Goal: Task Accomplishment & Management: Use online tool/utility

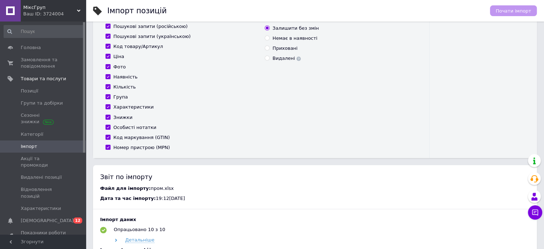
scroll to position [286, 0]
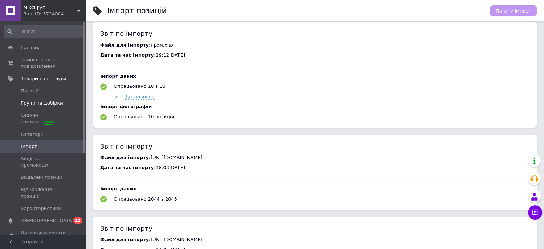
drag, startPoint x: 27, startPoint y: 92, endPoint x: 54, endPoint y: 100, distance: 28.3
click at [27, 92] on span "Позиції" at bounding box center [30, 91] width 18 height 6
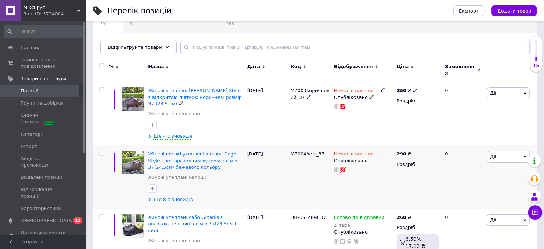
scroll to position [72, 0]
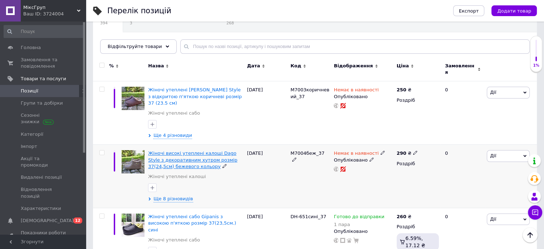
click at [206, 150] on span "Жіночі високі утеплені калоші Dago Style з декоративним хутром розмір 37(24,5см…" at bounding box center [192, 159] width 89 height 18
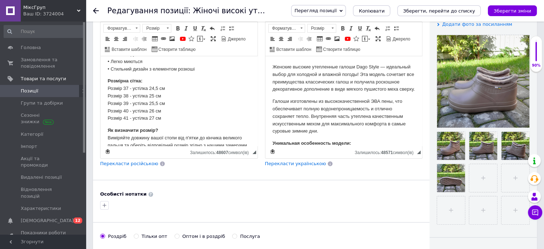
scroll to position [179, 0]
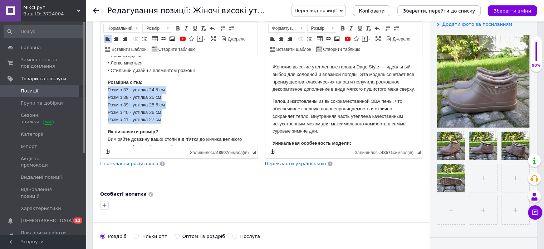
drag, startPoint x: 107, startPoint y: 98, endPoint x: 167, endPoint y: 129, distance: 67.4
click at [167, 129] on html "Жіночі високі утеплені калоші Dago Style — ідеальний вибір для холодної та воло…" at bounding box center [179, 27] width 157 height 300
click at [126, 104] on p "Розмірна сітка: Розмір 37 - устілка 24,5 см Розмір 38 - устілка 25 см Розмір 39…" at bounding box center [179, 101] width 143 height 45
drag, startPoint x: 107, startPoint y: 89, endPoint x: 168, endPoint y: 127, distance: 72.1
click at [168, 127] on html "Жіночі високі утеплені калоші Dago Style — ідеальний вибір для холодної та воло…" at bounding box center [179, 27] width 157 height 300
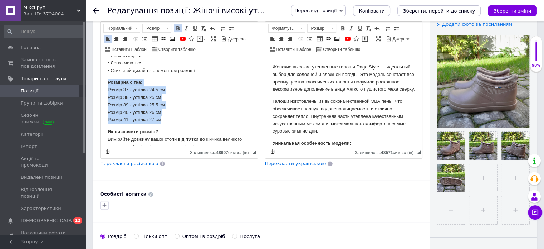
copy p "Розмірна сітка: Розмір 37 - устілка 24,5 см Розмір 38 - устілка 25 см Розмір 39…"
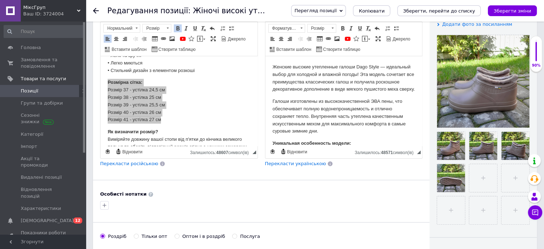
click at [95, 14] on div at bounding box center [100, 10] width 14 height 21
click at [95, 11] on use at bounding box center [96, 11] width 6 height 6
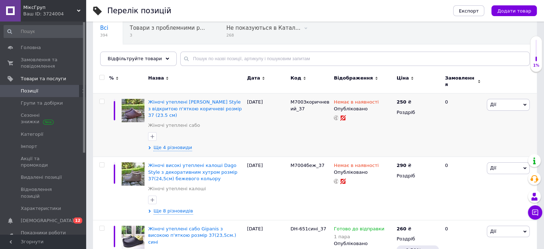
scroll to position [72, 0]
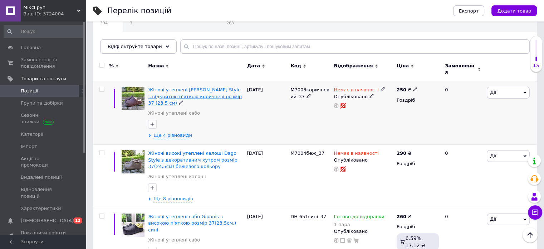
click at [166, 87] on span "Жіночі утеплені [PERSON_NAME] Style з відкритою п'яткою коричневі розмір 37 (23…" at bounding box center [195, 96] width 94 height 18
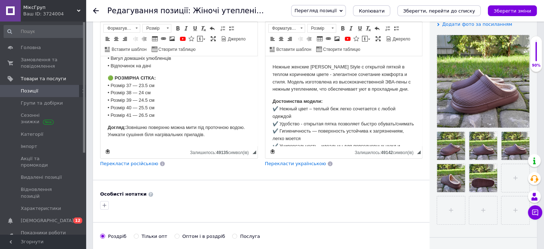
scroll to position [137, 0]
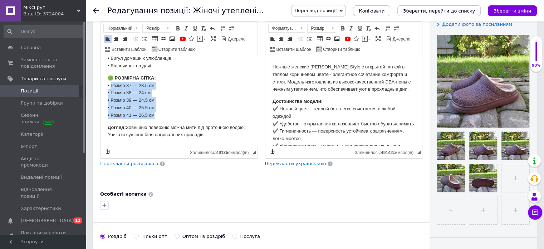
drag, startPoint x: 111, startPoint y: 84, endPoint x: 173, endPoint y: 118, distance: 70.6
click at [173, 118] on p "🟢 РОЗМІРНА СІТКА: • Розмір 37 — 23.5 см • Розмір 38 — 24 см • Розмір 39 — 24.5 …" at bounding box center [179, 96] width 143 height 45
copy p "Розмір 37 — 23.5 см • Розмір 38 — 24 см • Розмір 39 — 24.5 см • Розмір 40 — 25.…"
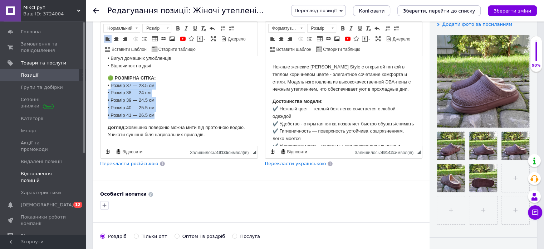
scroll to position [36, 0]
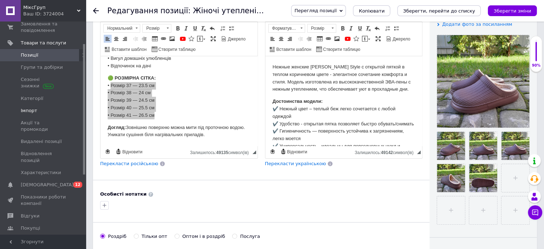
click at [26, 113] on span "Імпорт" at bounding box center [29, 110] width 16 height 6
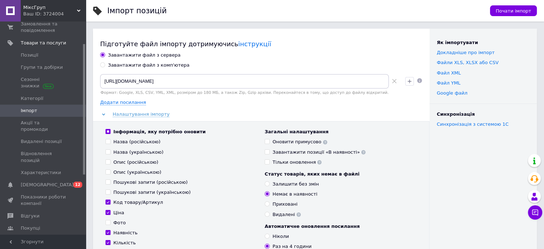
click at [103, 64] on input "Завантажити файл з комп'ютера" at bounding box center [102, 64] width 5 height 5
radio input "true"
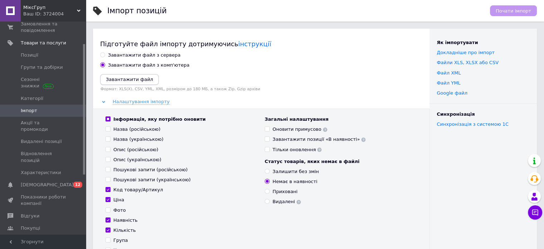
click at [119, 81] on icon "Завантажити файл" at bounding box center [129, 79] width 47 height 5
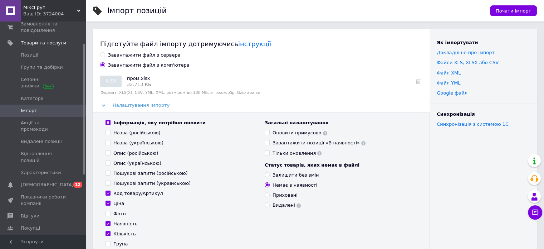
click at [110, 122] on label "Інформація, яку потрібно оновити" at bounding box center [156, 123] width 100 height 6
click at [110, 122] on input "Інформація, яку потрібно оновити" at bounding box center [108, 122] width 5 height 5
checkbox input "false"
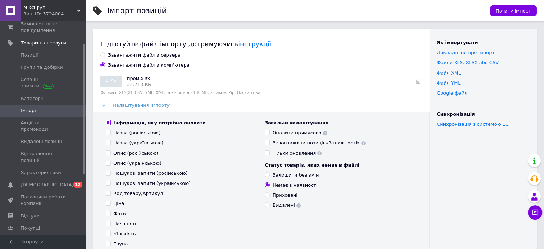
checkbox input "false"
click at [109, 122] on input "Інформація, яку потрібно оновити" at bounding box center [108, 122] width 5 height 5
checkbox input "true"
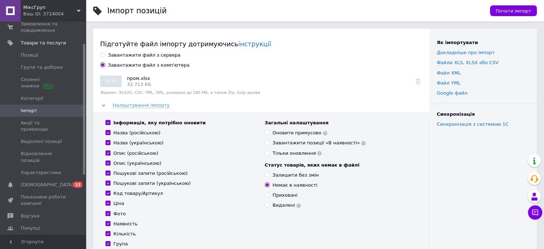
checkbox input "true"
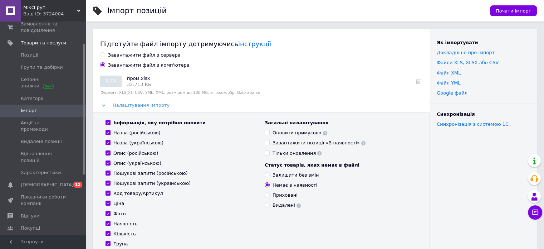
checkbox input "true"
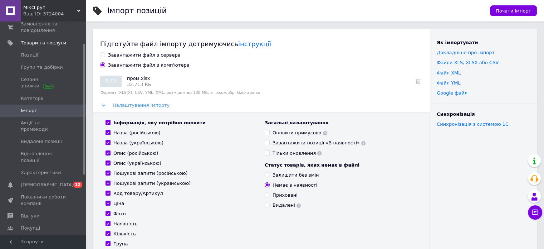
checkbox input "true"
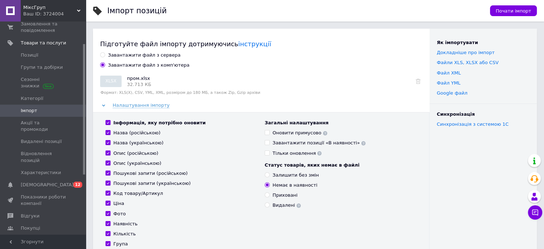
checkbox input "true"
click at [267, 132] on input "Оновити примусово" at bounding box center [267, 132] width 5 height 5
checkbox input "true"
click at [268, 174] on input "Залишити без змін" at bounding box center [267, 174] width 5 height 5
radio input "true"
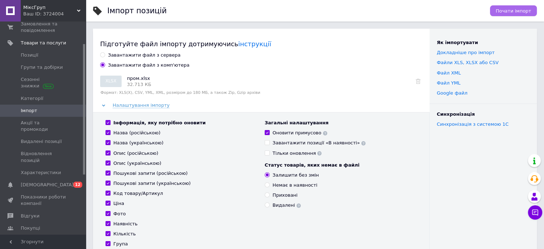
click at [512, 9] on span "Почати імпорт" at bounding box center [513, 10] width 35 height 5
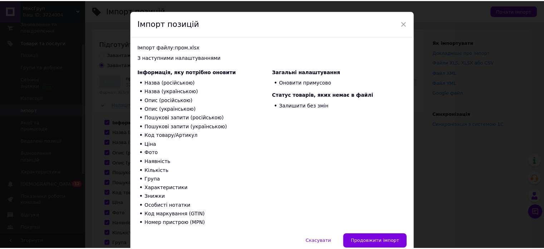
scroll to position [46, 0]
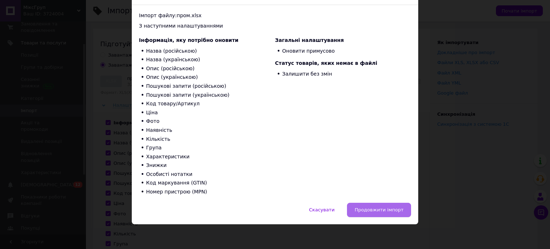
click at [370, 209] on span "Продовжити імпорт" at bounding box center [378, 209] width 49 height 5
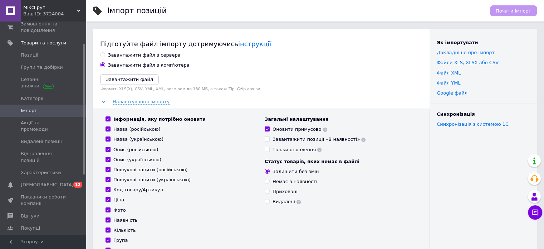
click at [26, 110] on span "Імпорт" at bounding box center [29, 110] width 16 height 6
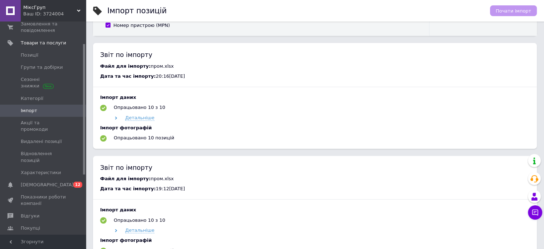
scroll to position [251, 0]
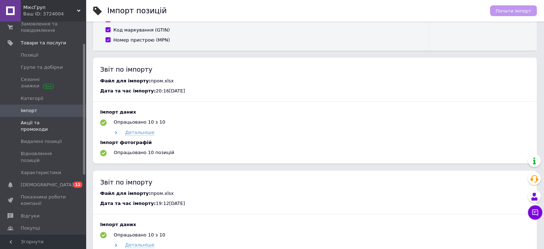
click at [31, 123] on span "Акції та промокоди" at bounding box center [43, 126] width 45 height 13
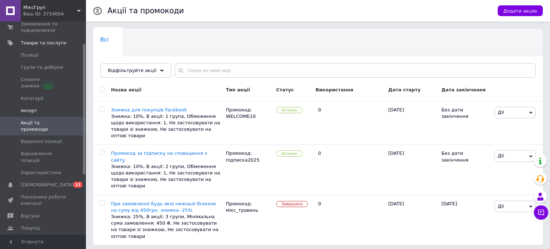
click at [30, 113] on span "Імпорт" at bounding box center [29, 110] width 16 height 6
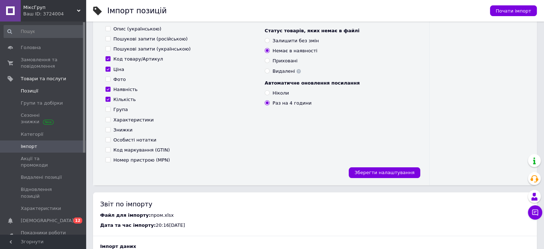
click at [24, 93] on span "Позиції" at bounding box center [30, 91] width 18 height 6
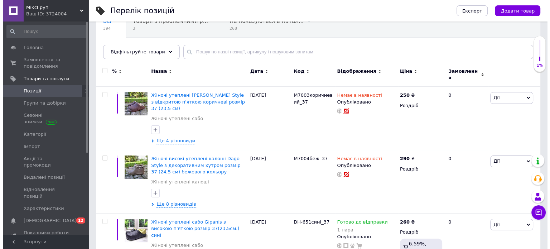
scroll to position [72, 0]
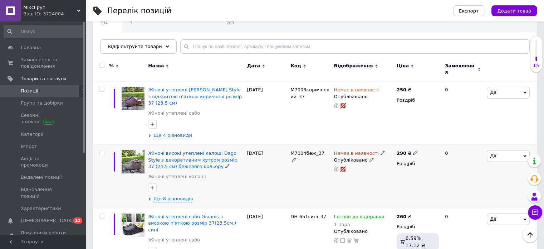
click at [103, 150] on input "checkbox" at bounding box center [102, 152] width 5 height 5
checkbox input "true"
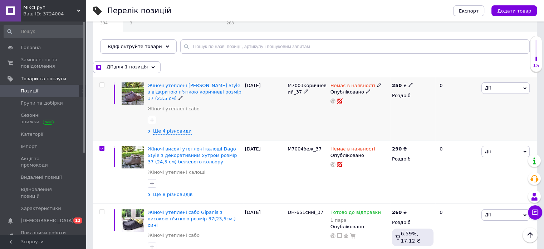
click at [103, 84] on input "checkbox" at bounding box center [102, 85] width 5 height 5
checkbox input "true"
click at [474, 12] on span "Експорт" at bounding box center [469, 10] width 20 height 5
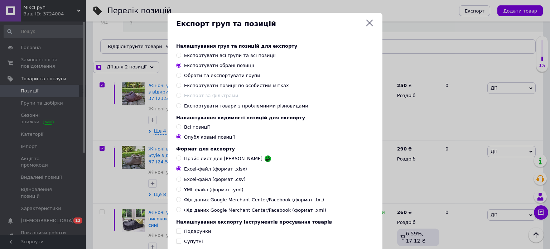
checkbox input "true"
click at [177, 129] on input "Всі позиції" at bounding box center [178, 126] width 5 height 5
radio input "true"
checkbox input "true"
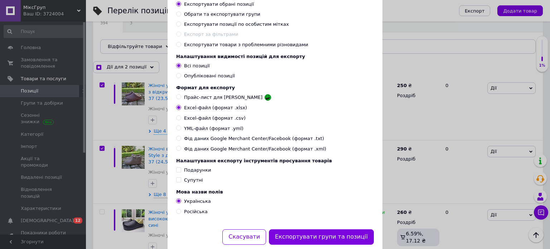
scroll to position [86, 0]
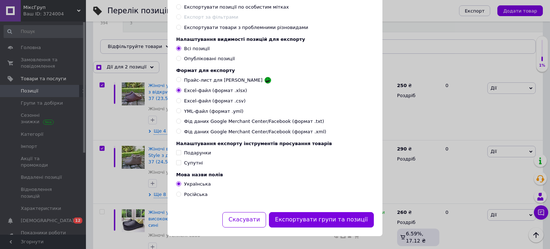
drag, startPoint x: 177, startPoint y: 106, endPoint x: 203, endPoint y: 135, distance: 39.0
click at [178, 108] on input "YML-файл (формат .yml)" at bounding box center [178, 110] width 5 height 5
radio input "true"
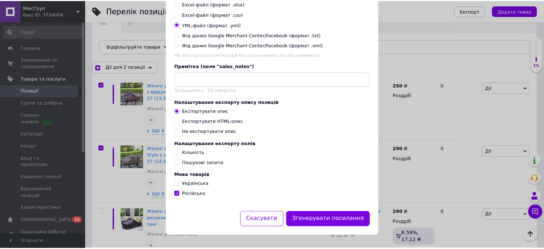
scroll to position [175, 0]
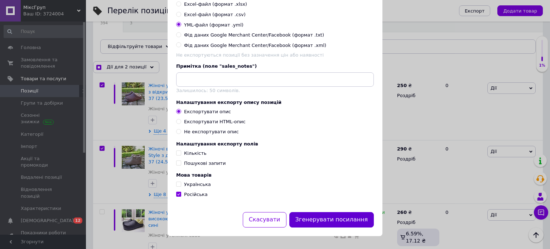
click at [321, 217] on button "Згенерувати посилання" at bounding box center [331, 219] width 85 height 15
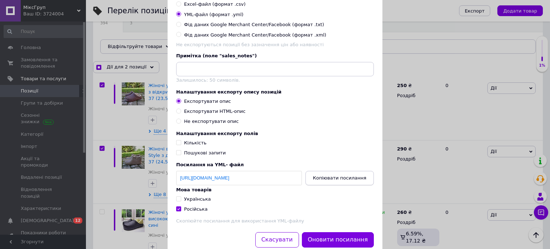
click at [334, 180] on span "Копіювати посилання" at bounding box center [339, 177] width 53 height 5
click at [422, 21] on div "Експорт груп та позицій Налаштування груп та позицій для експорту Експортувати …" at bounding box center [275, 47] width 550 height 444
checkbox input "true"
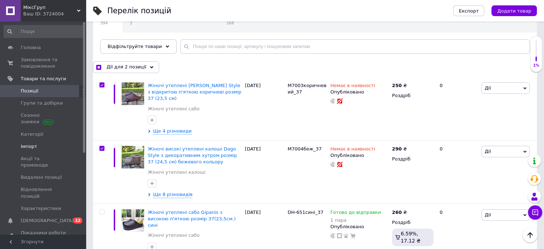
click at [28, 146] on span "Імпорт" at bounding box center [29, 146] width 16 height 6
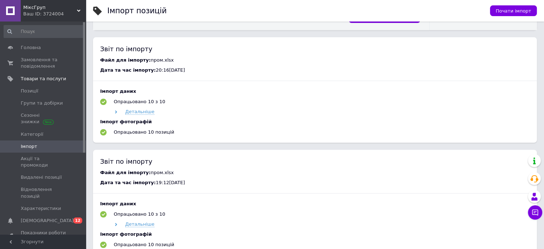
scroll to position [215, 0]
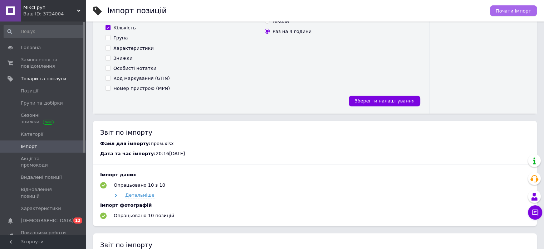
click at [508, 9] on span "Почати імпорт" at bounding box center [513, 10] width 35 height 5
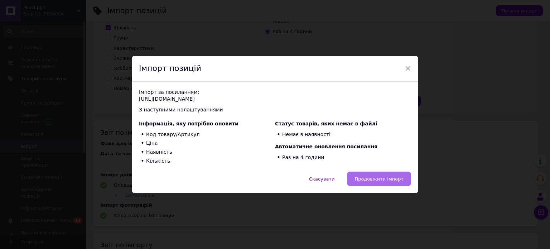
click at [371, 181] on span "Продовжити імпорт" at bounding box center [378, 178] width 49 height 5
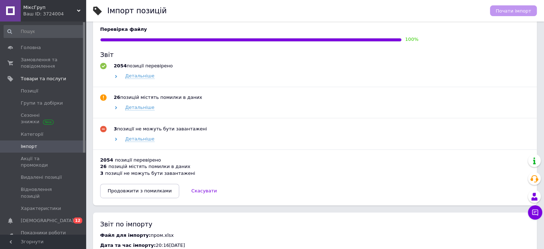
scroll to position [394, 0]
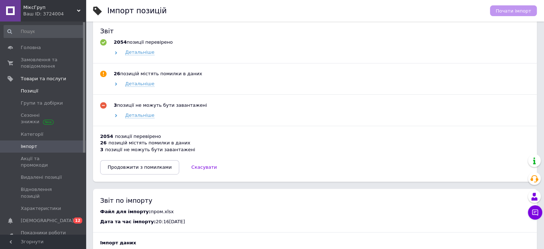
click at [30, 90] on span "Позиції" at bounding box center [30, 91] width 18 height 6
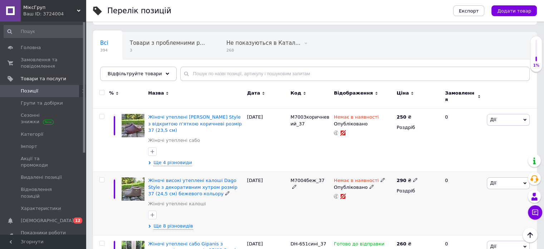
scroll to position [36, 0]
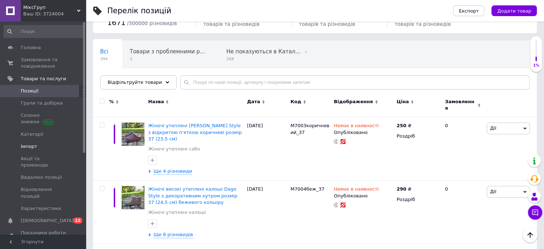
click at [29, 145] on span "Імпорт" at bounding box center [29, 146] width 16 height 6
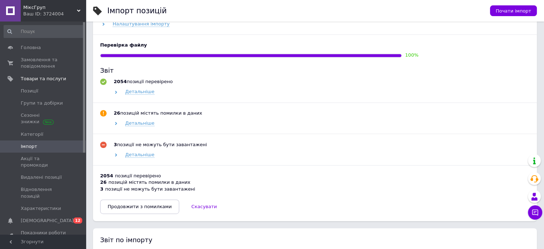
scroll to position [358, 0]
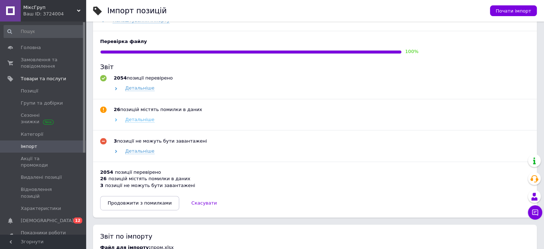
click at [138, 122] on span "Детальніше" at bounding box center [139, 120] width 29 height 6
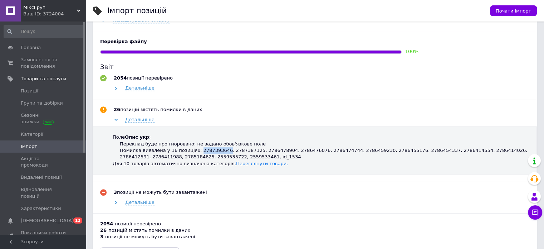
drag, startPoint x: 193, startPoint y: 153, endPoint x: 217, endPoint y: 153, distance: 24.0
click at [217, 153] on div "Помилка виявлена у 16 позиціях: 2787393646, 2787387125, 2786478904, 2786476076,…" at bounding box center [324, 153] width 408 height 13
copy div "2787393646"
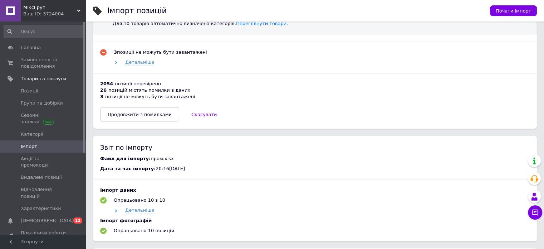
scroll to position [501, 0]
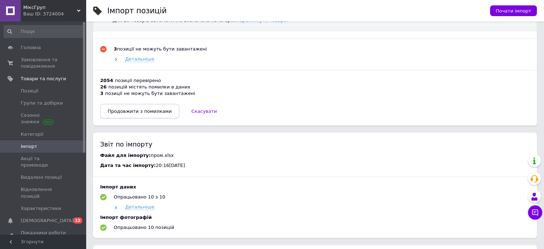
click at [140, 110] on span "Продовжити з помилками" at bounding box center [140, 110] width 64 height 5
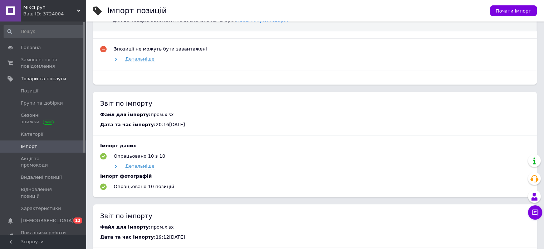
scroll to position [276, 0]
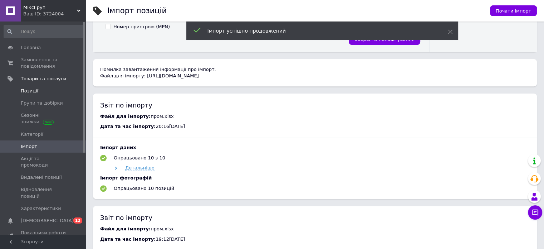
drag, startPoint x: 27, startPoint y: 92, endPoint x: 38, endPoint y: 93, distance: 10.7
click at [28, 92] on span "Позиції" at bounding box center [30, 91] width 18 height 6
